Goal: Task Accomplishment & Management: Complete application form

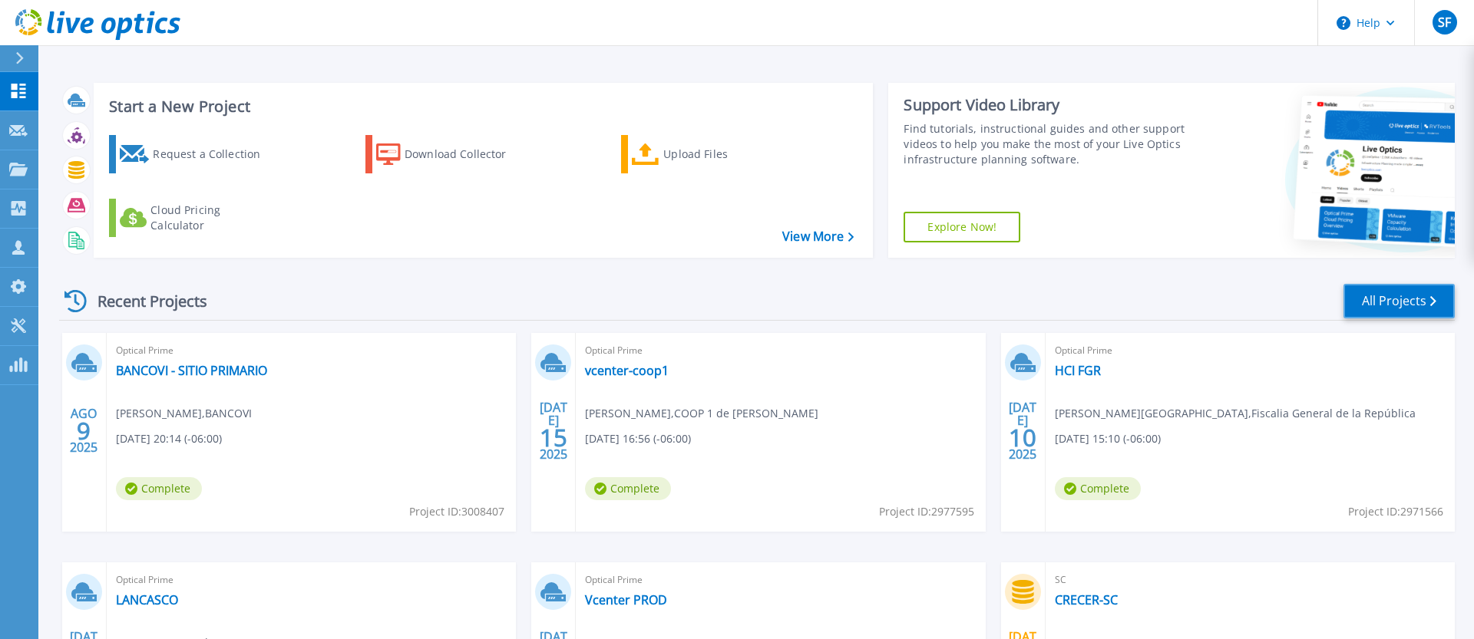
click at [1385, 296] on link "All Projects" at bounding box center [1398, 301] width 111 height 35
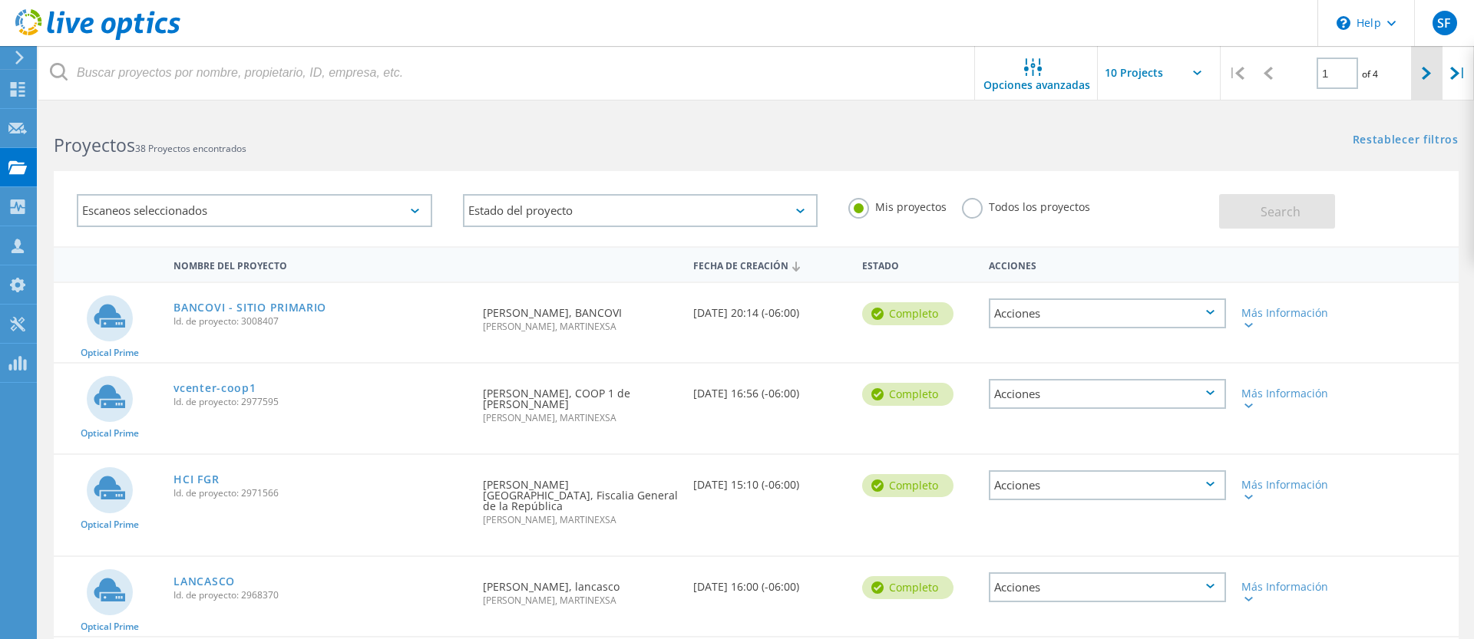
click at [1432, 87] on div at bounding box center [1426, 73] width 31 height 54
type input "2"
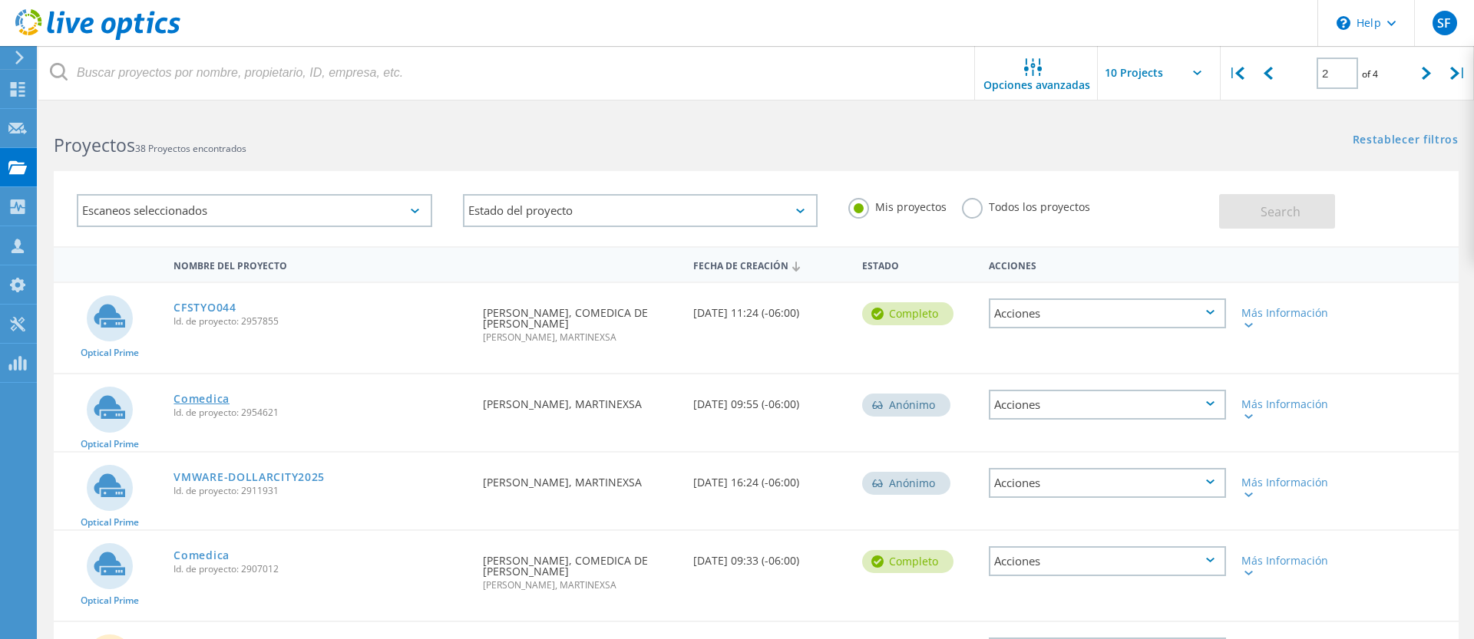
click at [207, 394] on link "Comedica" at bounding box center [201, 399] width 56 height 11
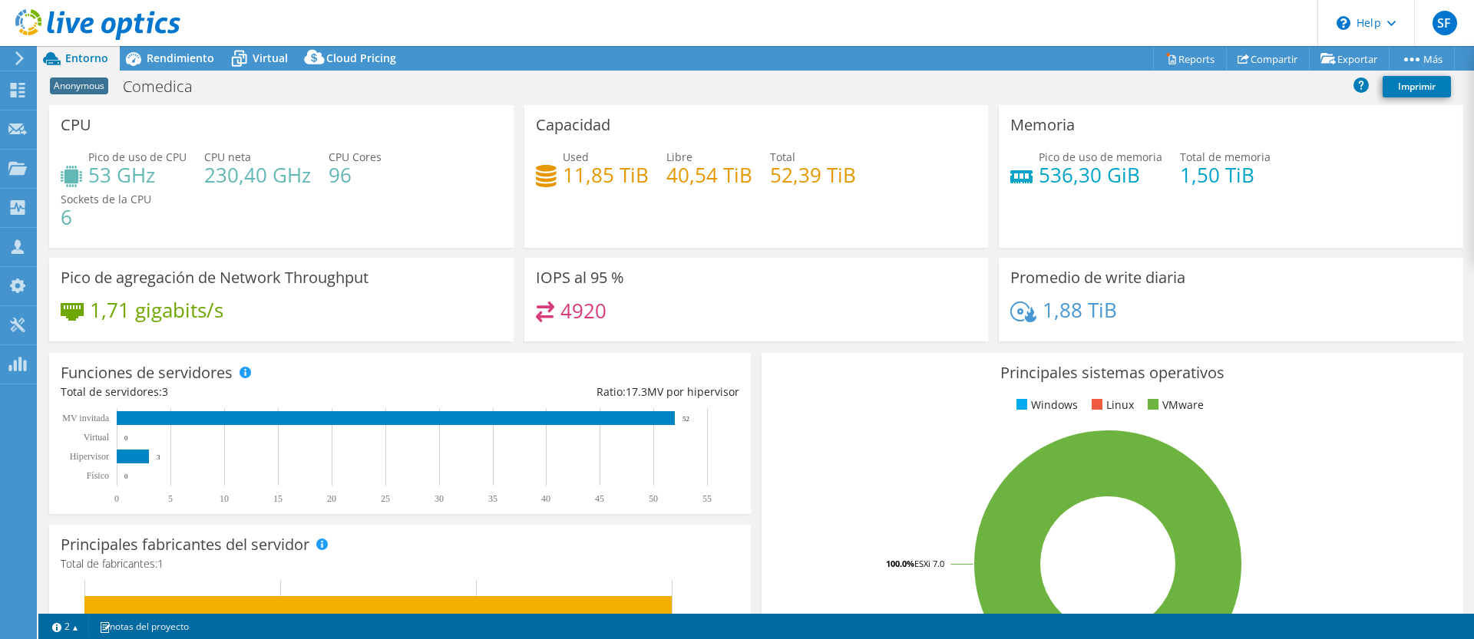
select select "USD"
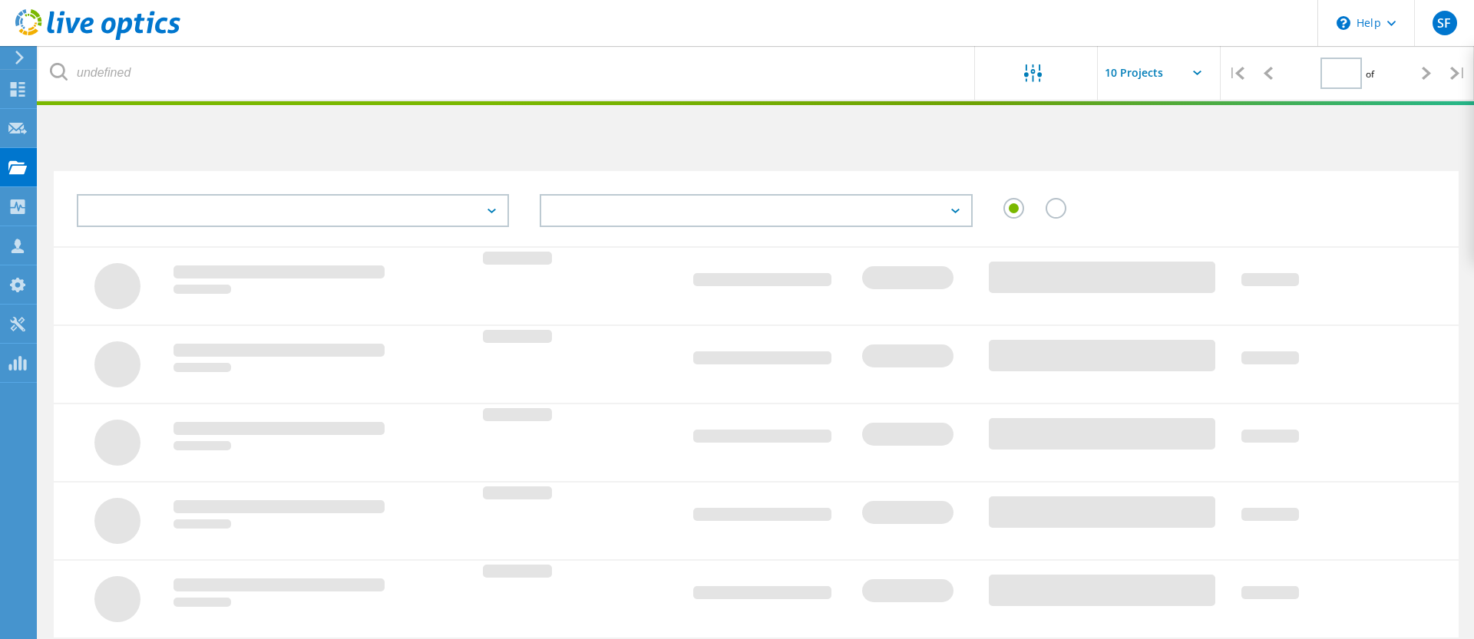
type input "2"
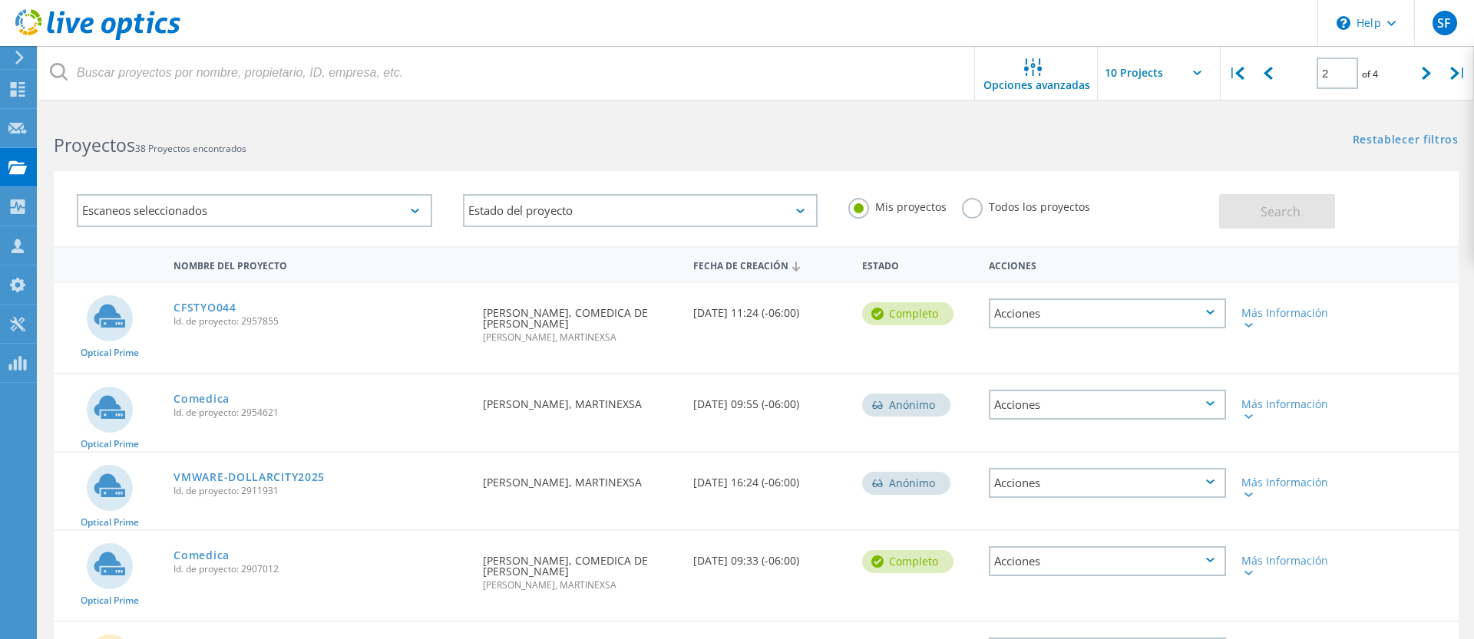
click at [369, 206] on div "Escaneos seleccionados" at bounding box center [254, 210] width 355 height 33
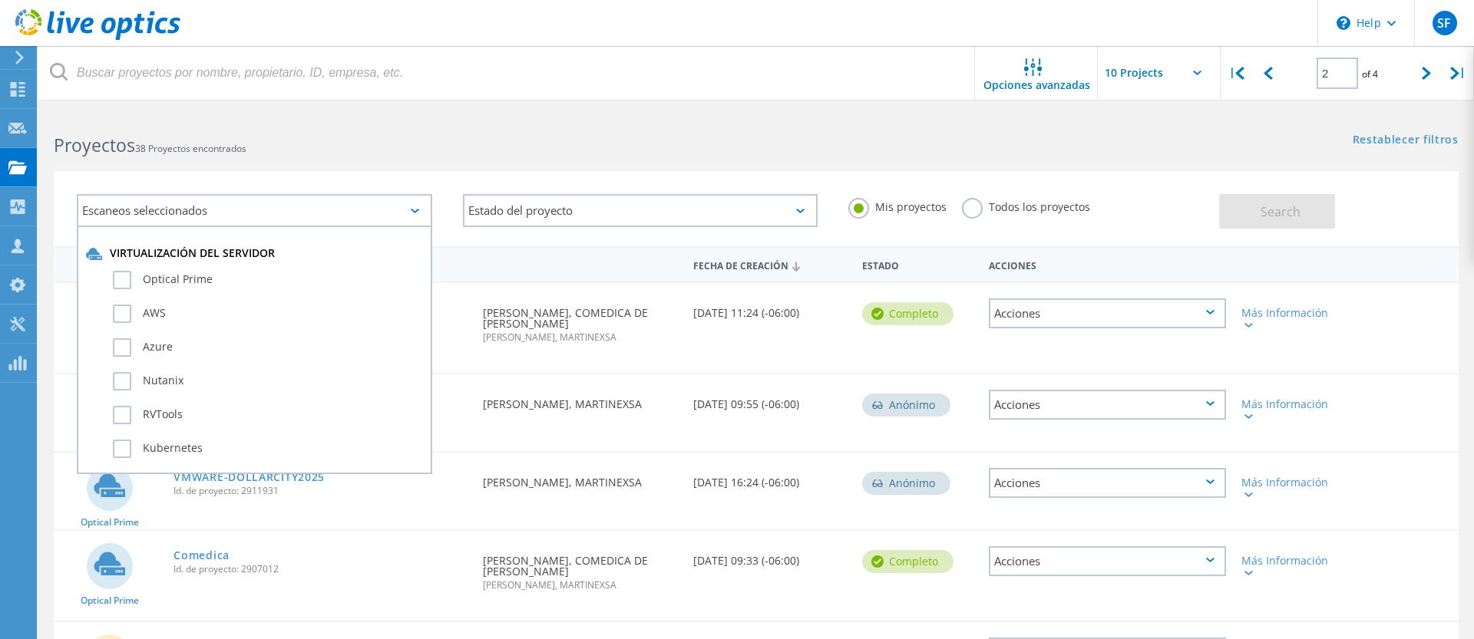
click at [369, 206] on div "Escaneos seleccionados" at bounding box center [254, 210] width 355 height 33
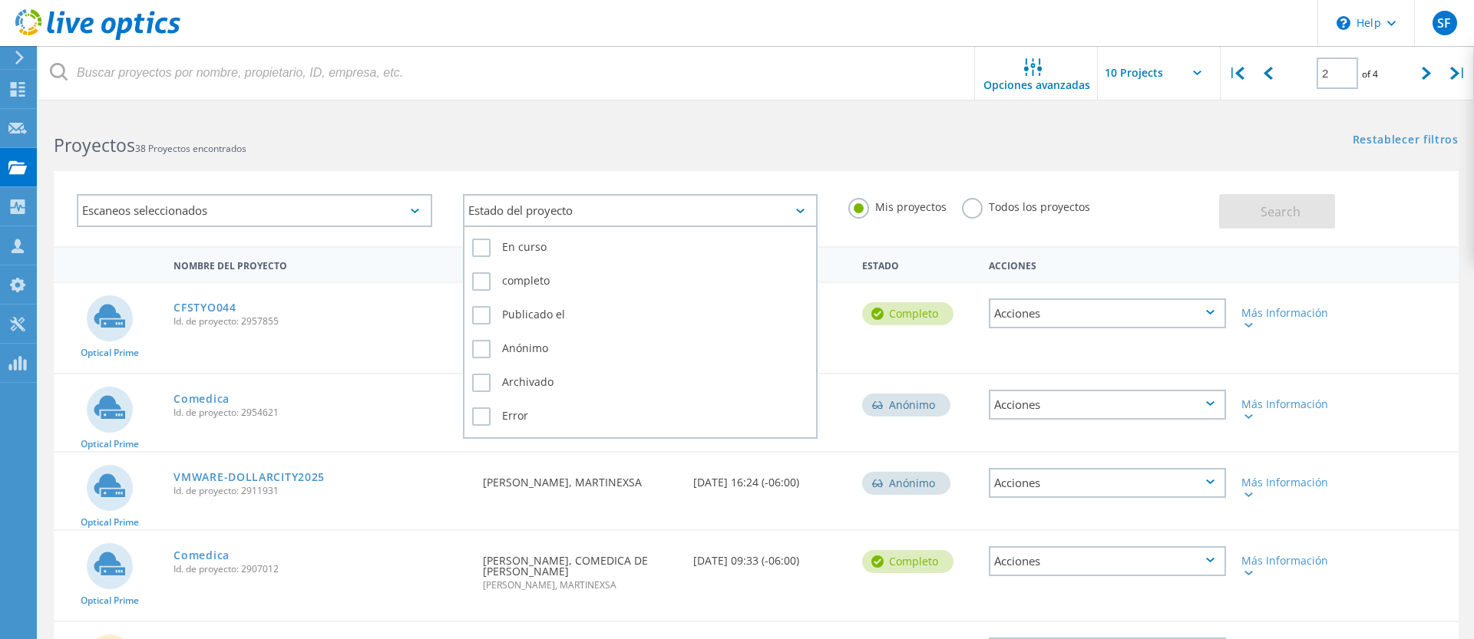
click at [771, 222] on div "Estado del proyecto" at bounding box center [640, 210] width 355 height 33
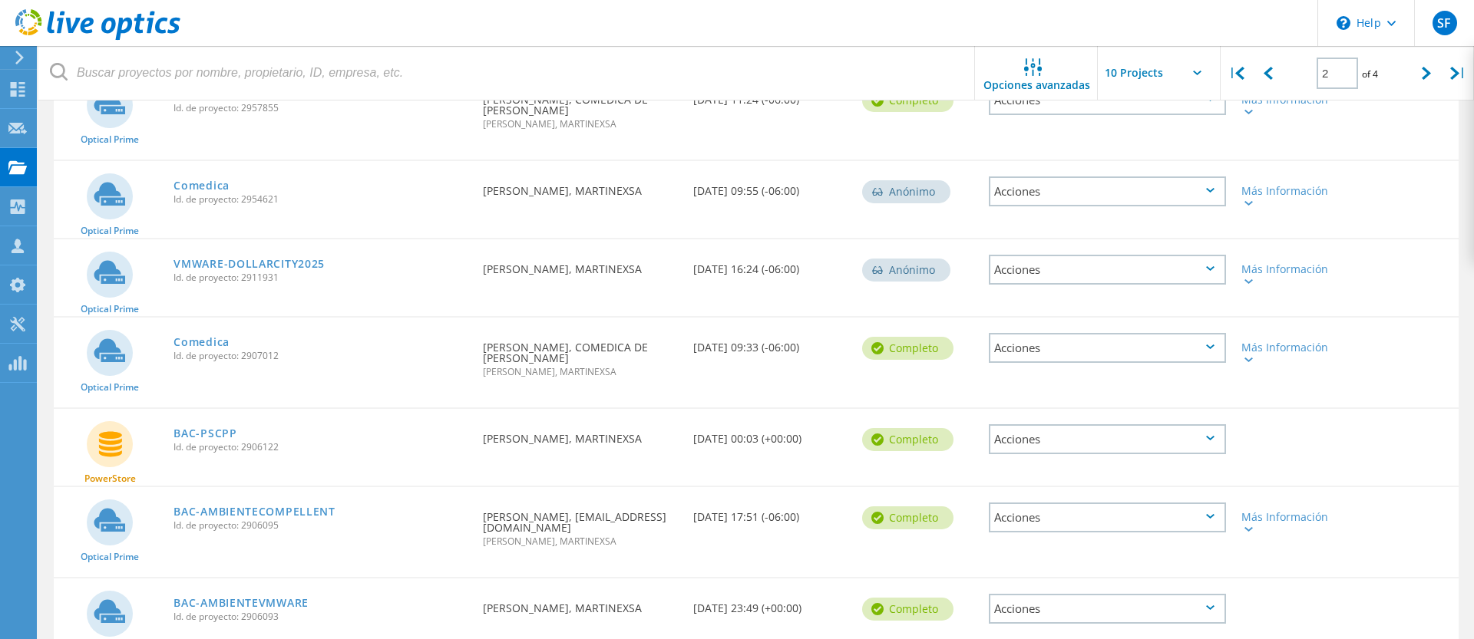
scroll to position [209, 0]
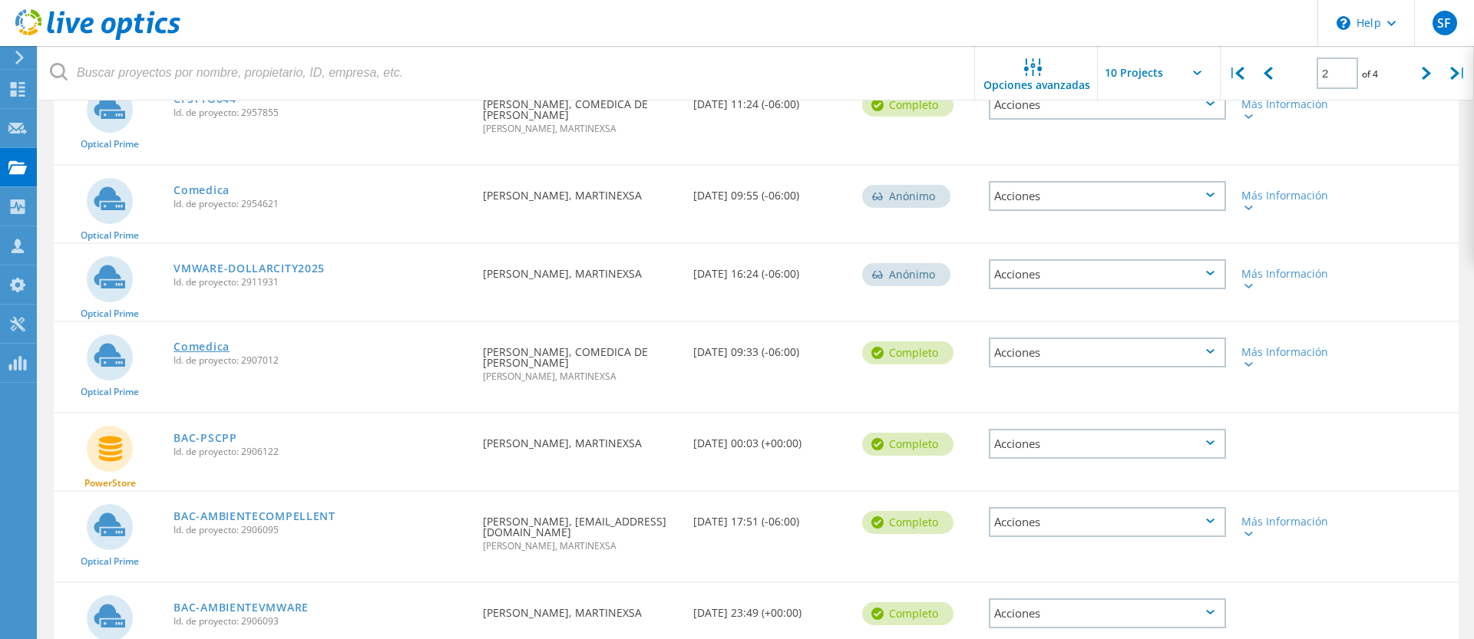
click at [226, 342] on link "Comedica" at bounding box center [201, 347] width 56 height 11
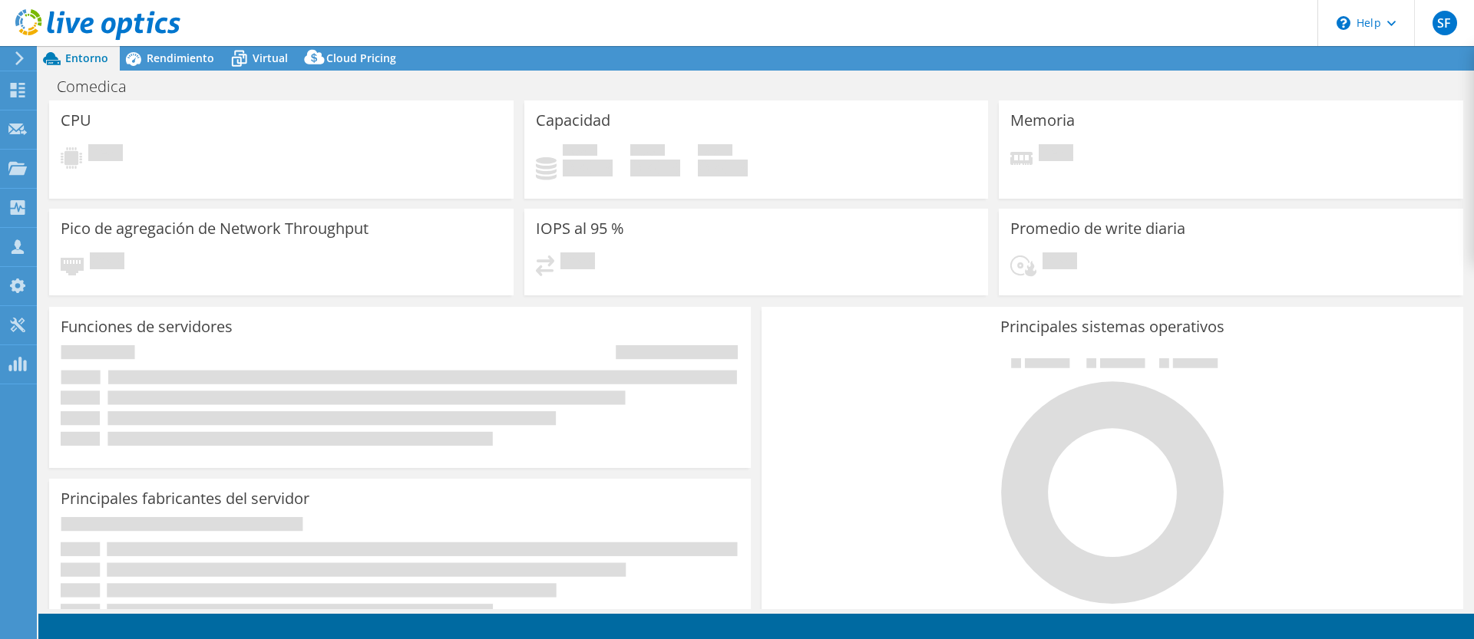
select select "USD"
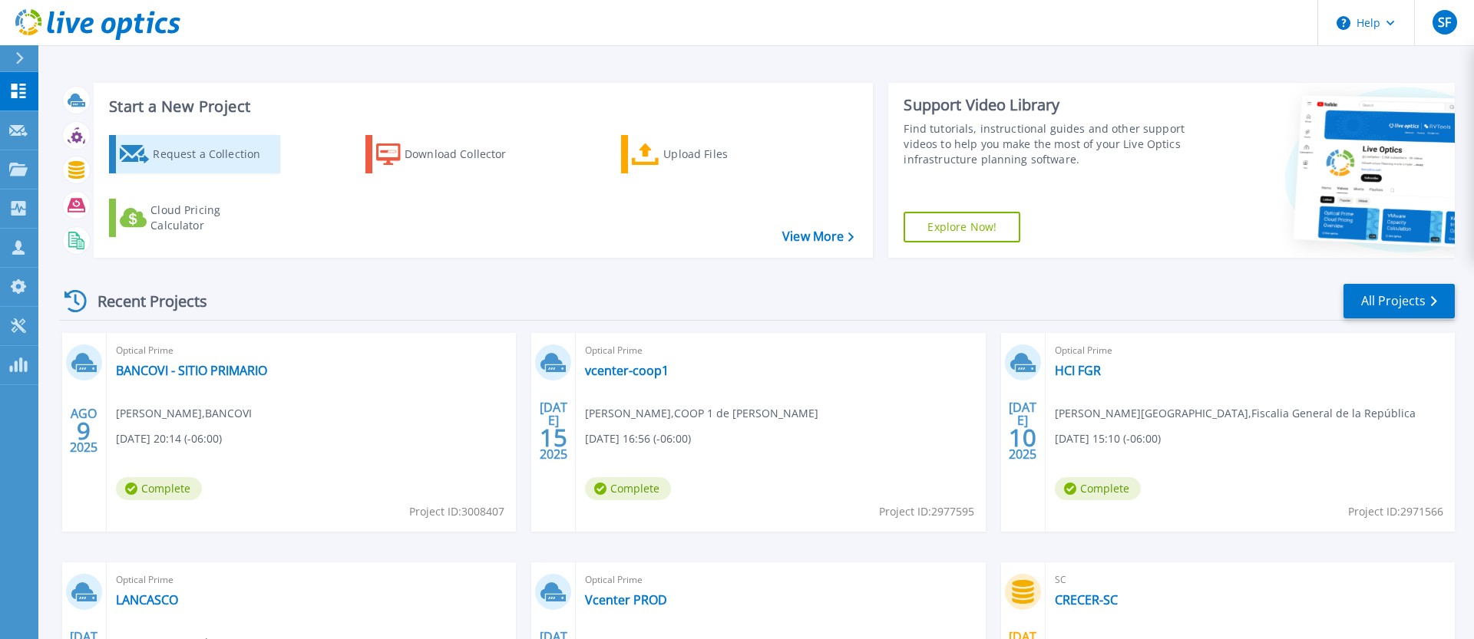
click at [222, 156] on div "Request a Collection" at bounding box center [214, 154] width 123 height 31
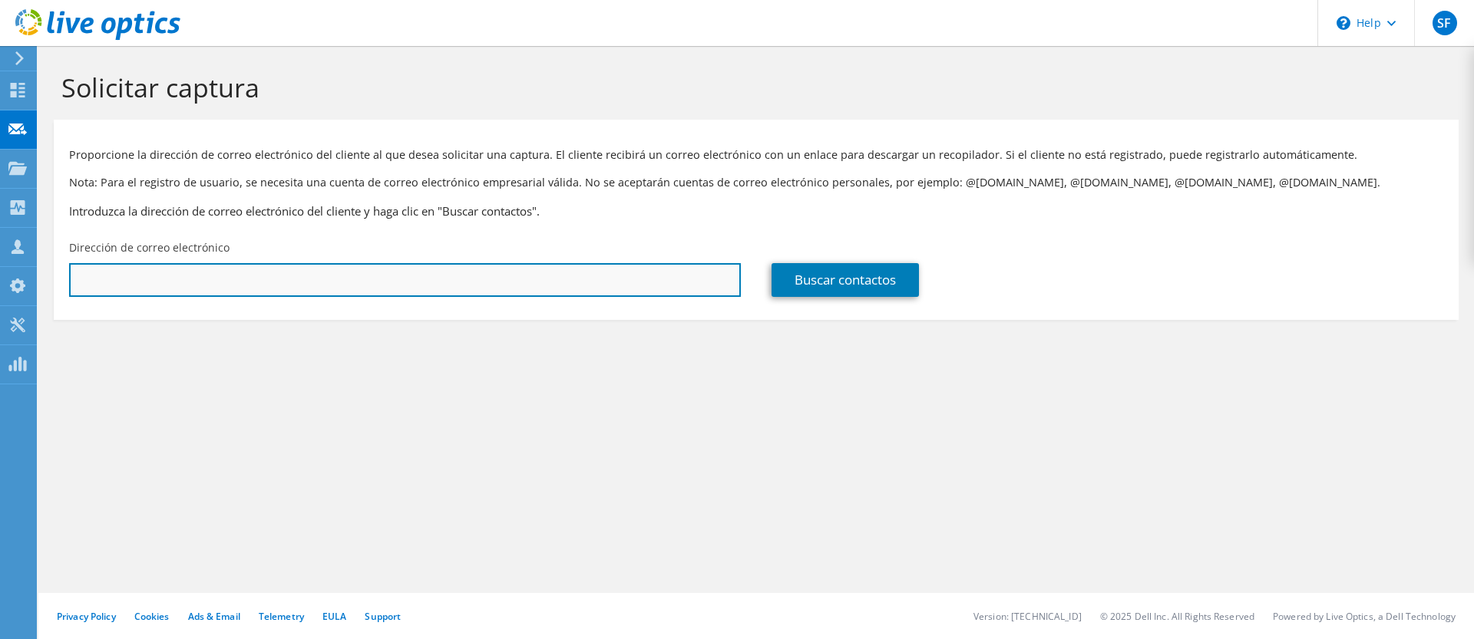
click at [292, 282] on input "text" at bounding box center [405, 280] width 672 height 34
paste input "miguel.martinez@gruporoble.com"
type input "miguel.martinez@gruporoble.com"
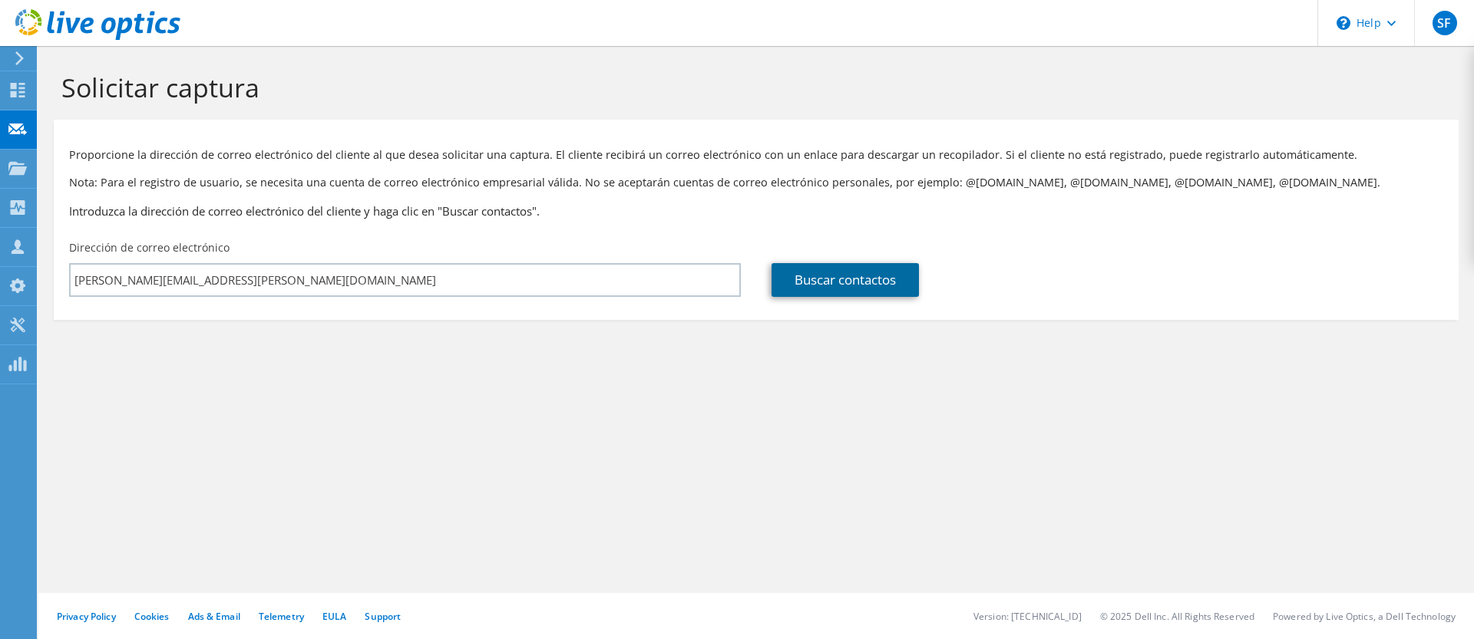
click at [868, 275] on link "Buscar contactos" at bounding box center [844, 280] width 147 height 34
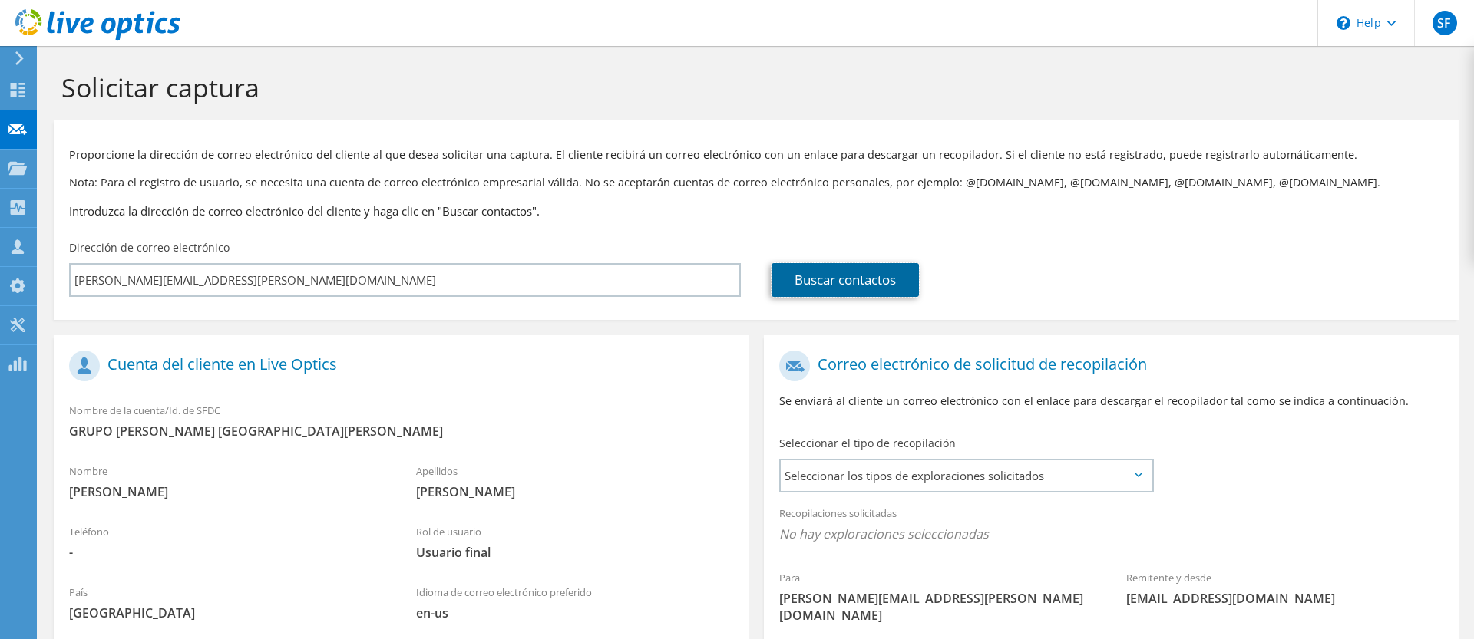
scroll to position [200, 0]
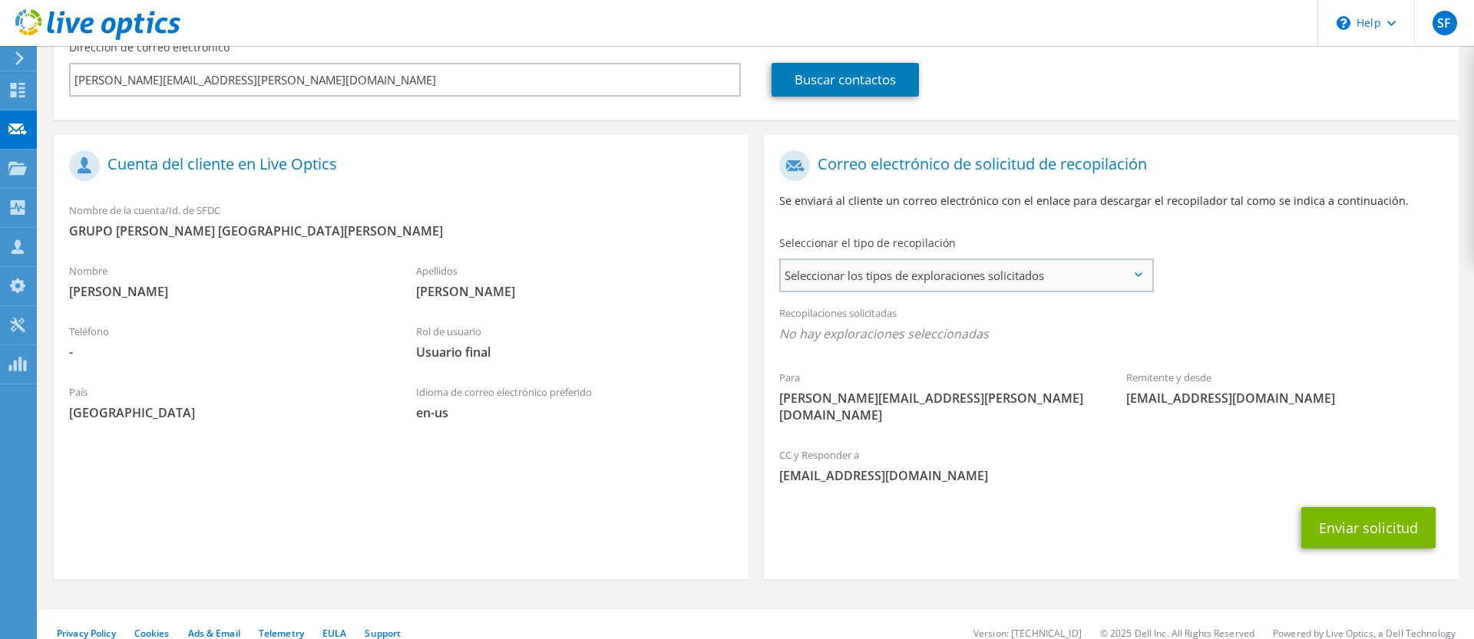
click at [1050, 282] on span "Seleccionar los tipos de exploraciones solicitados" at bounding box center [966, 275] width 371 height 31
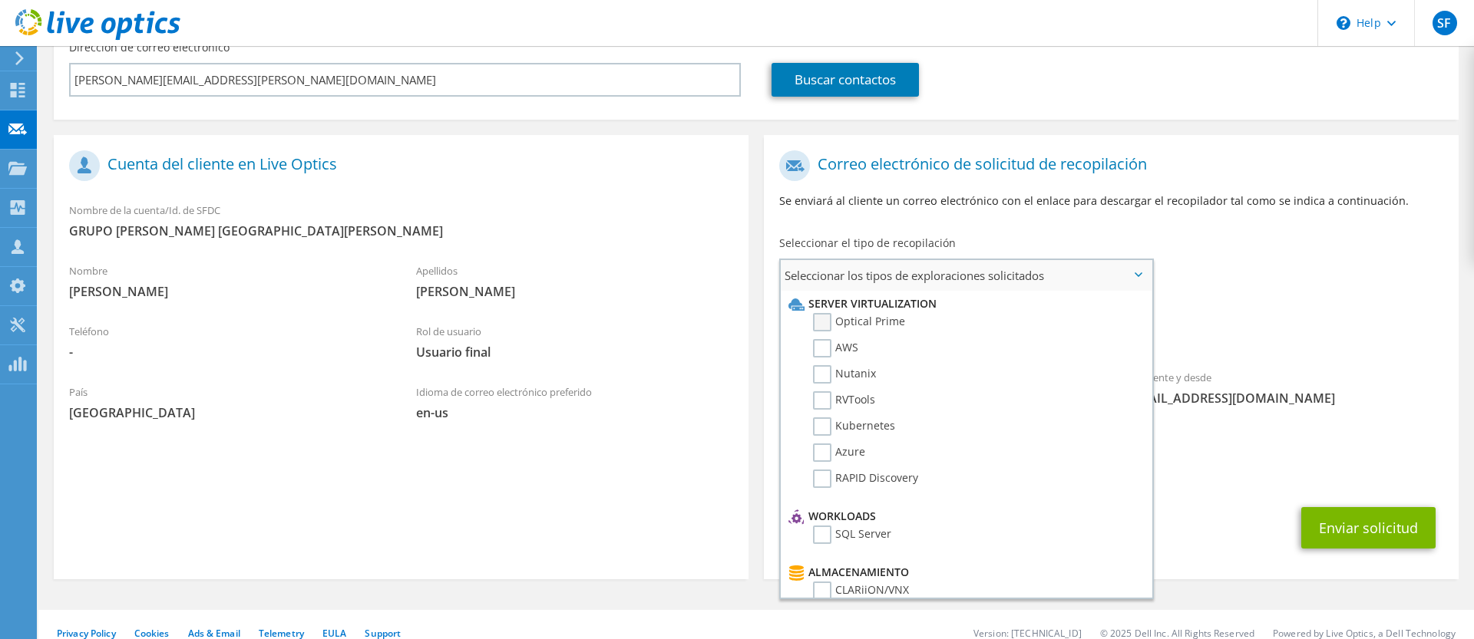
click at [882, 322] on label "Optical Prime" at bounding box center [859, 322] width 92 height 18
click at [0, 0] on input "Optical Prime" at bounding box center [0, 0] width 0 height 0
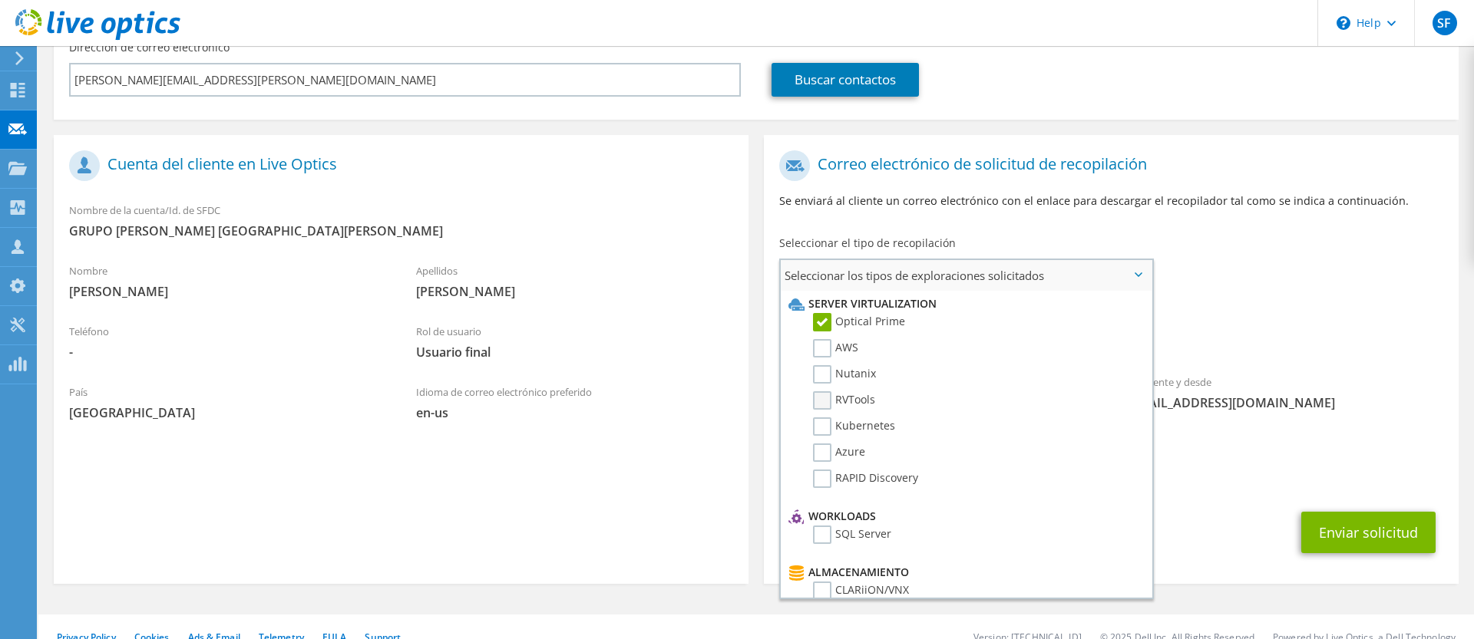
click at [837, 391] on label "RVTools" at bounding box center [844, 400] width 62 height 18
click at [0, 0] on input "RVTools" at bounding box center [0, 0] width 0 height 0
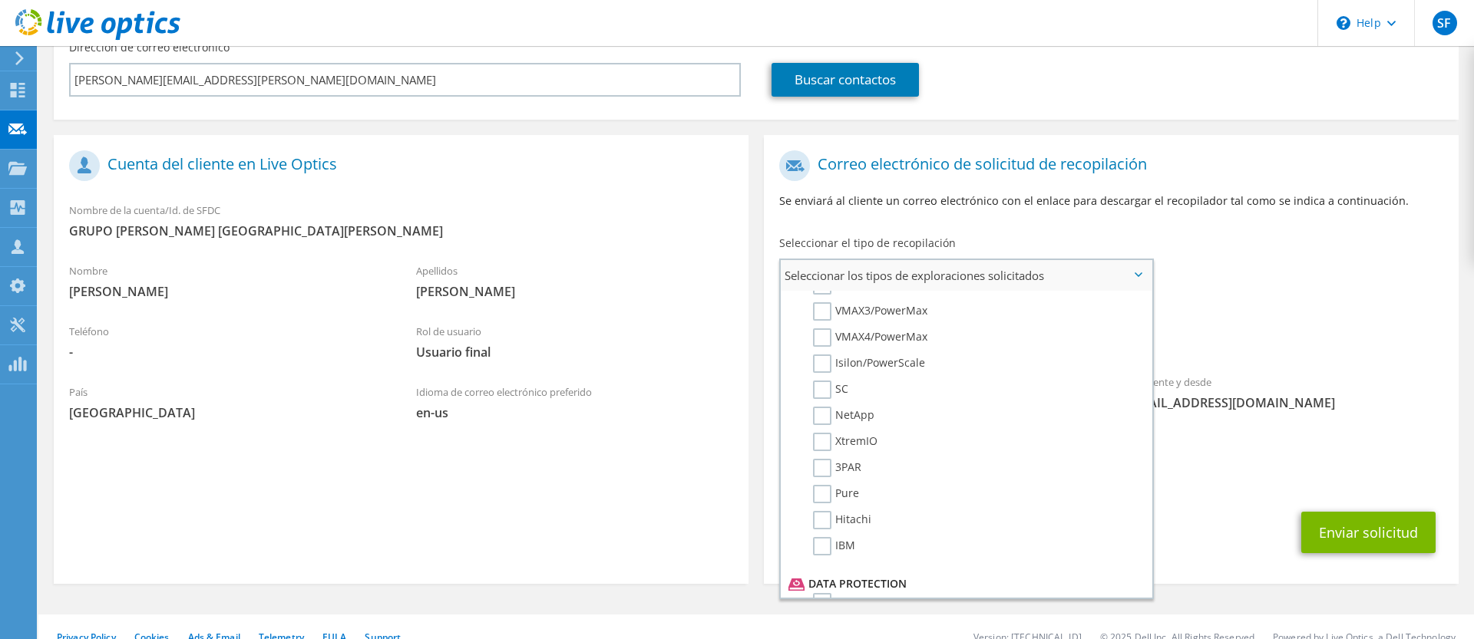
scroll to position [730, 0]
click at [1324, 317] on div "Recopilaciones solicitadas No hay exploraciones seleccionadas Optical Prime RVT…" at bounding box center [1111, 327] width 695 height 61
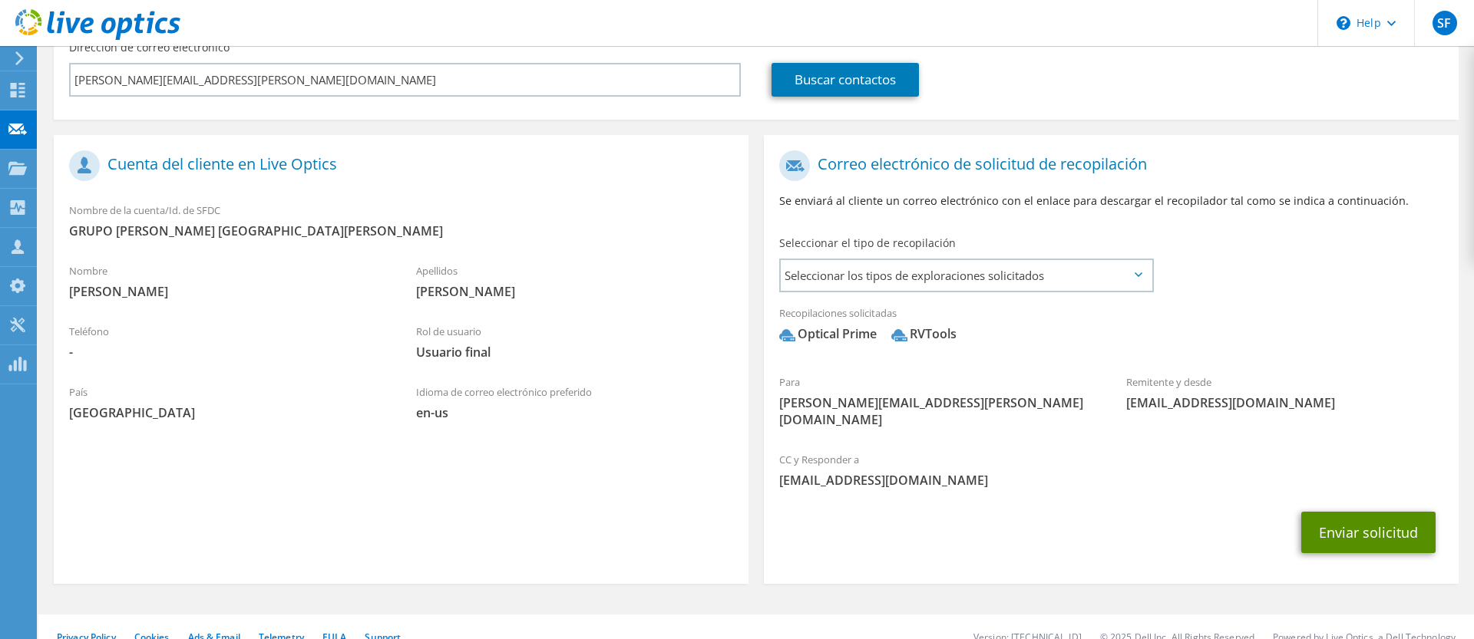
click at [1385, 512] on button "Enviar solicitud" at bounding box center [1368, 532] width 134 height 41
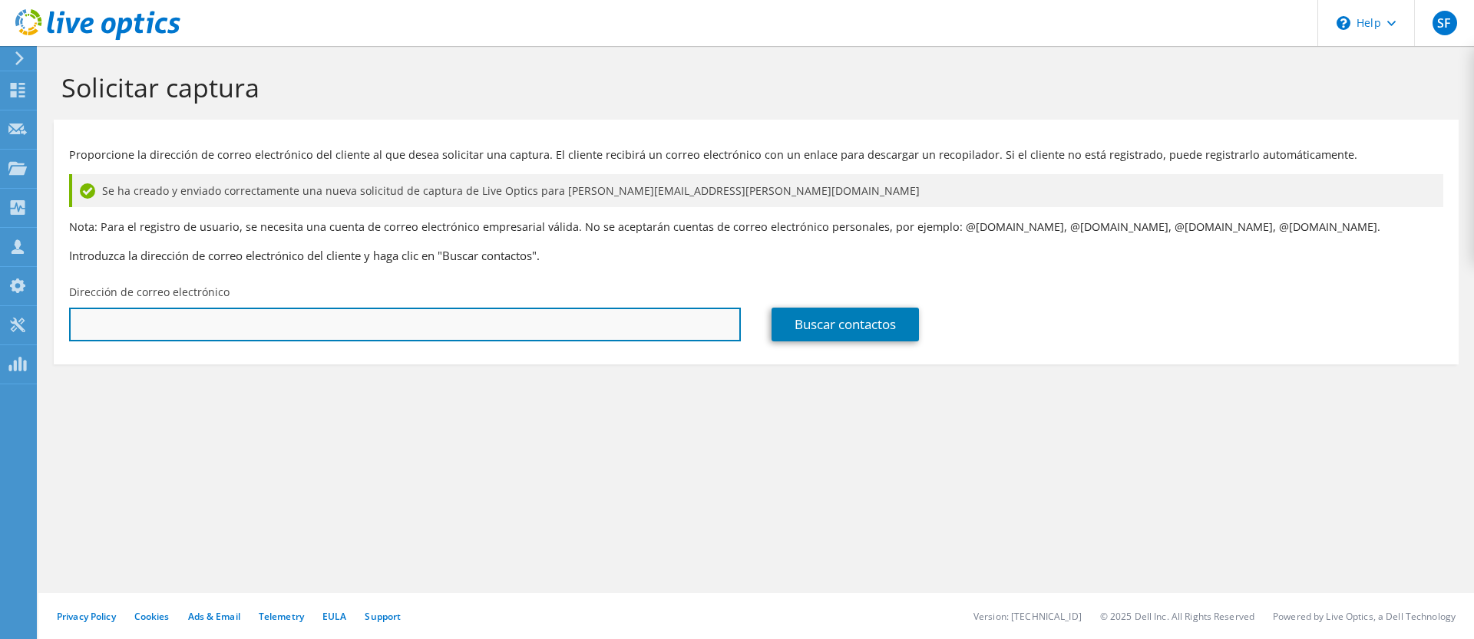
click at [424, 325] on input "text" at bounding box center [405, 325] width 672 height 34
paste input "[PERSON_NAME][EMAIL_ADDRESS][PERSON_NAME][DOMAIN_NAME]"
type input "[PERSON_NAME][EMAIL_ADDRESS][PERSON_NAME][DOMAIN_NAME]"
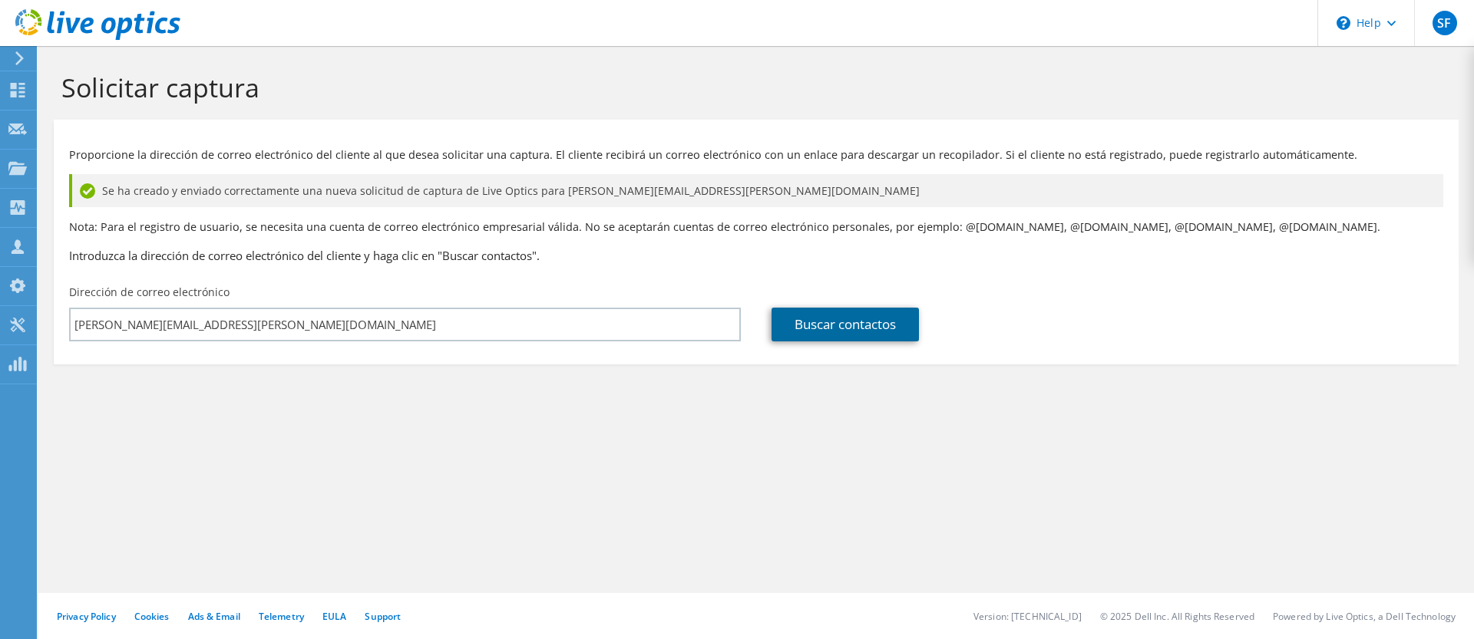
click at [858, 320] on link "Buscar contactos" at bounding box center [844, 325] width 147 height 34
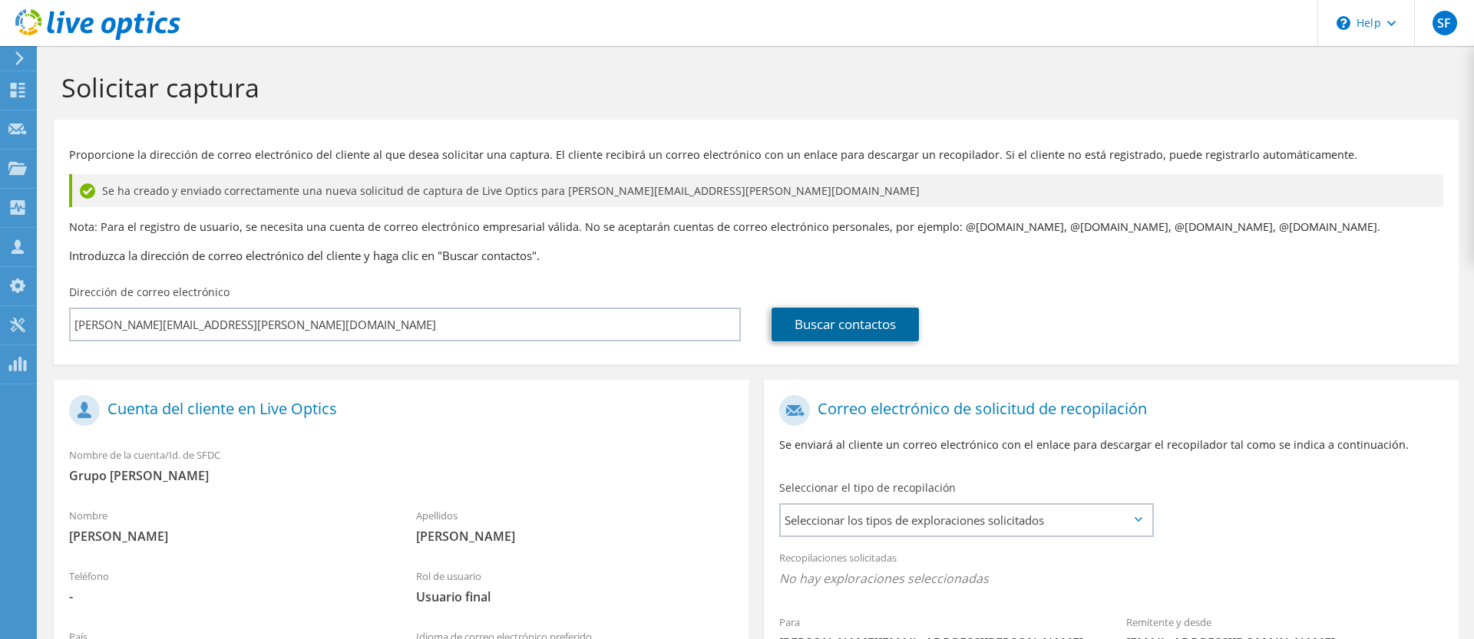
scroll to position [245, 0]
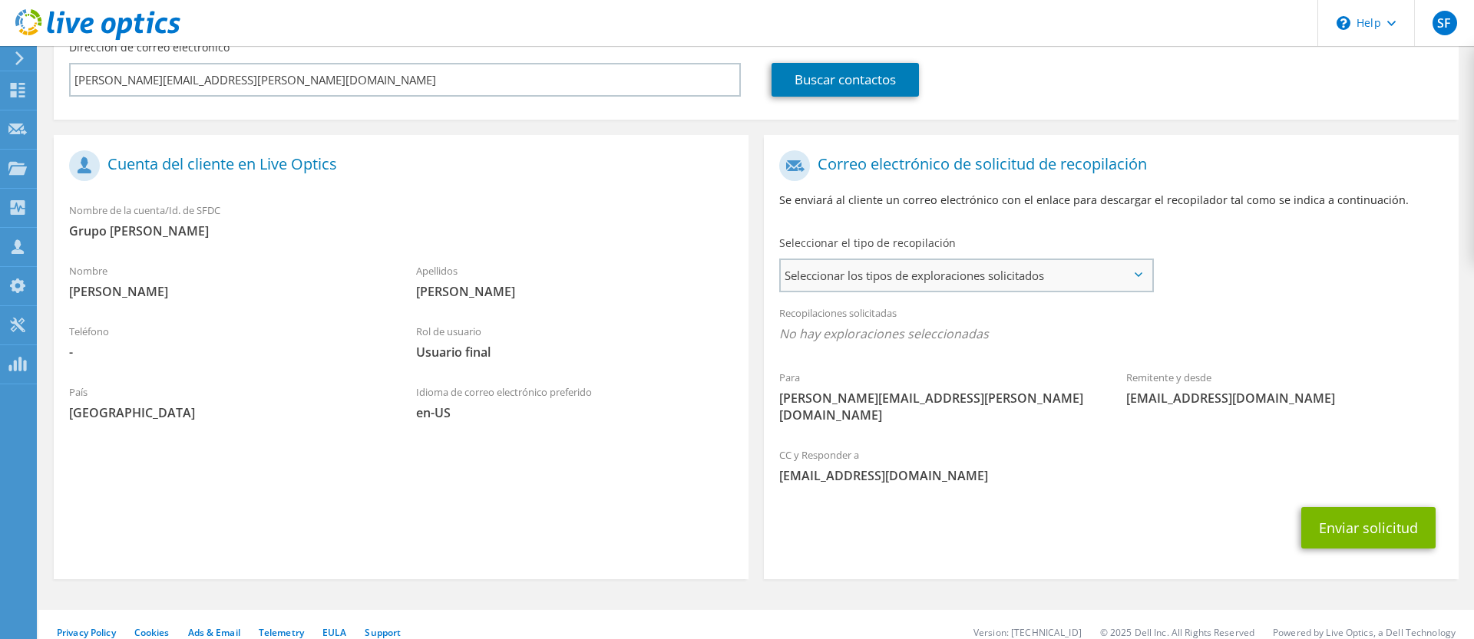
click at [980, 285] on span "Seleccionar los tipos de exploraciones solicitados" at bounding box center [966, 275] width 371 height 31
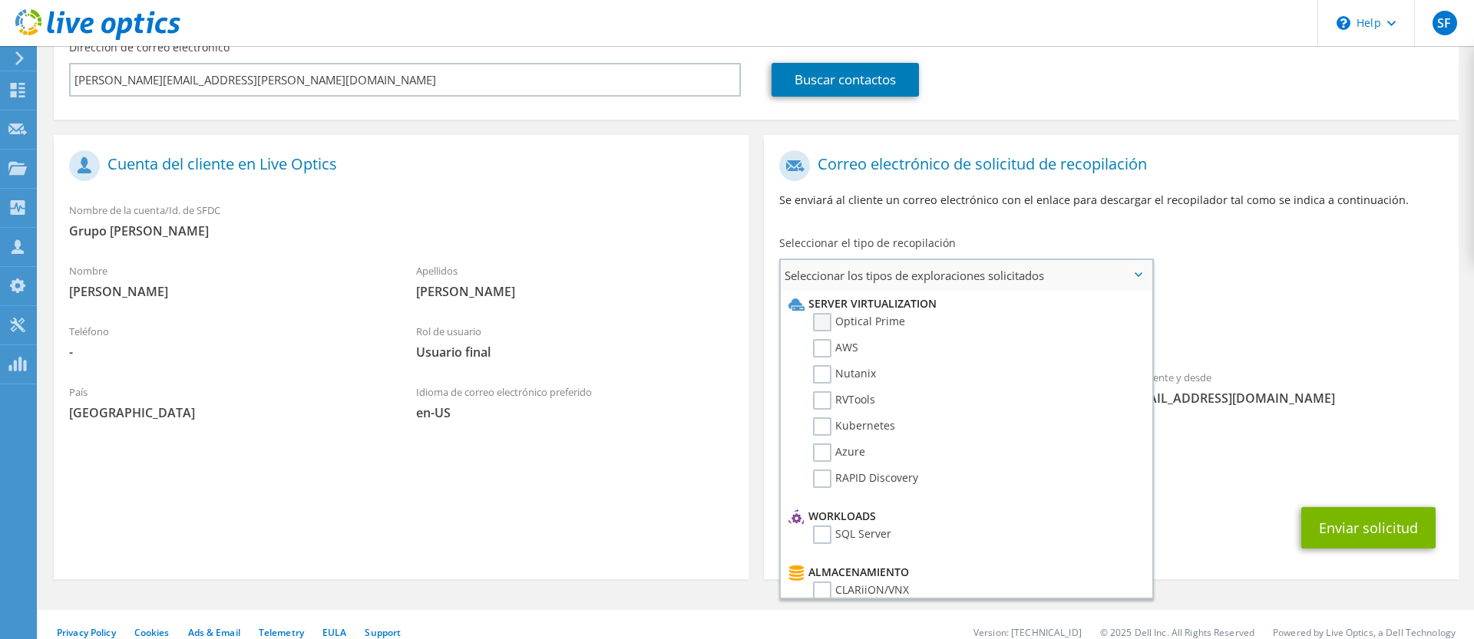
click at [872, 319] on label "Optical Prime" at bounding box center [859, 322] width 92 height 18
click at [0, 0] on input "Optical Prime" at bounding box center [0, 0] width 0 height 0
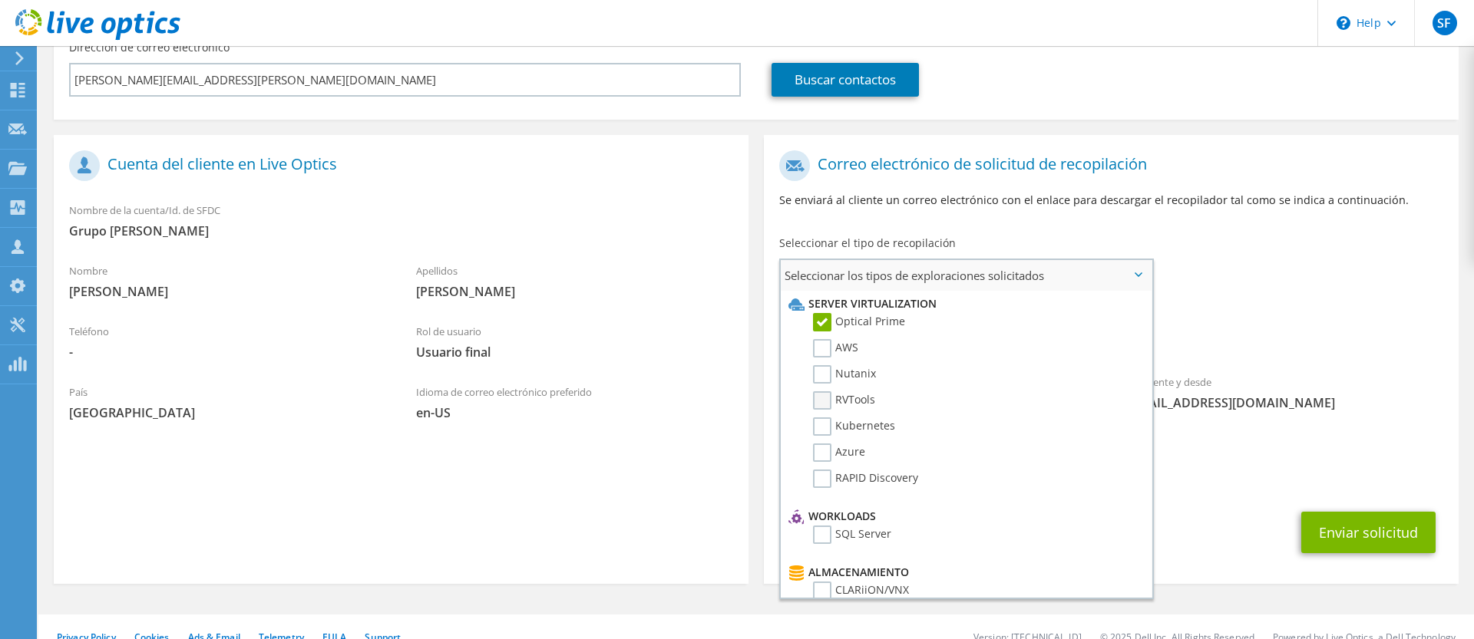
click at [859, 401] on label "RVTools" at bounding box center [844, 400] width 62 height 18
click at [0, 0] on input "RVTools" at bounding box center [0, 0] width 0 height 0
click at [1226, 504] on div "Enviar solicitud" at bounding box center [1111, 532] width 695 height 57
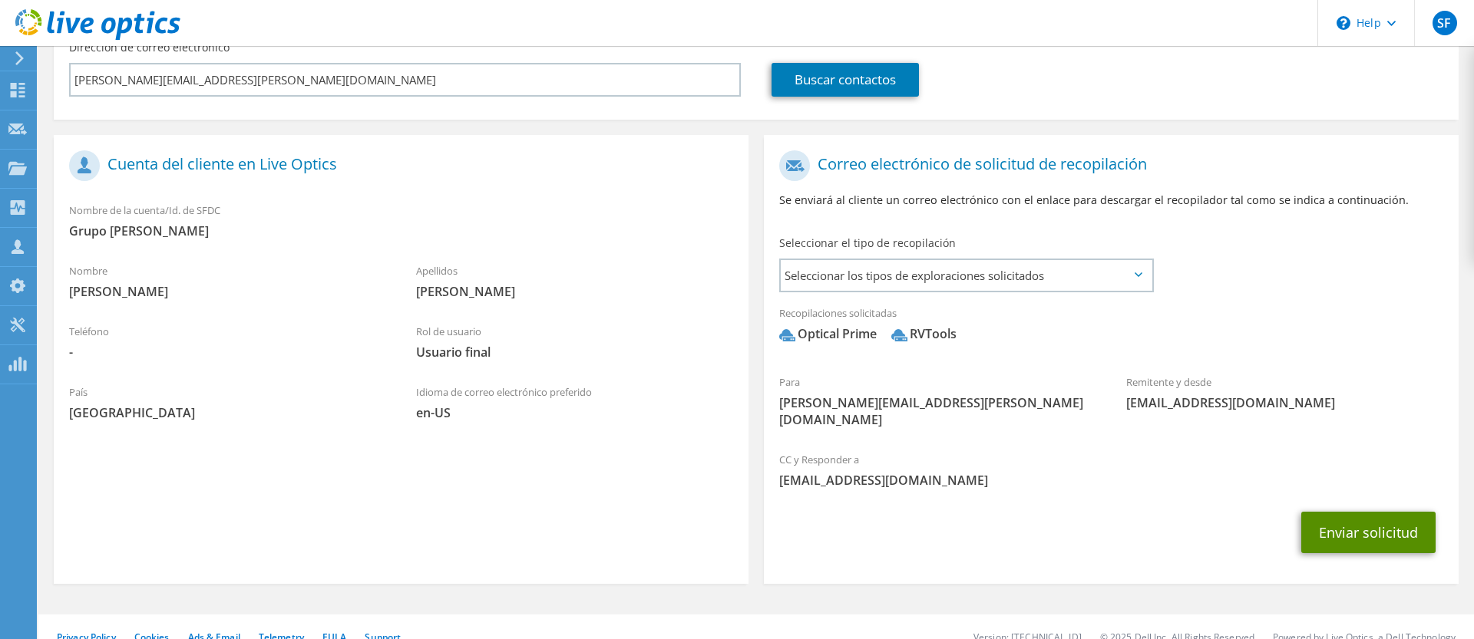
click at [1400, 512] on button "Enviar solicitud" at bounding box center [1368, 532] width 134 height 41
